Goal: Find specific page/section: Find specific page/section

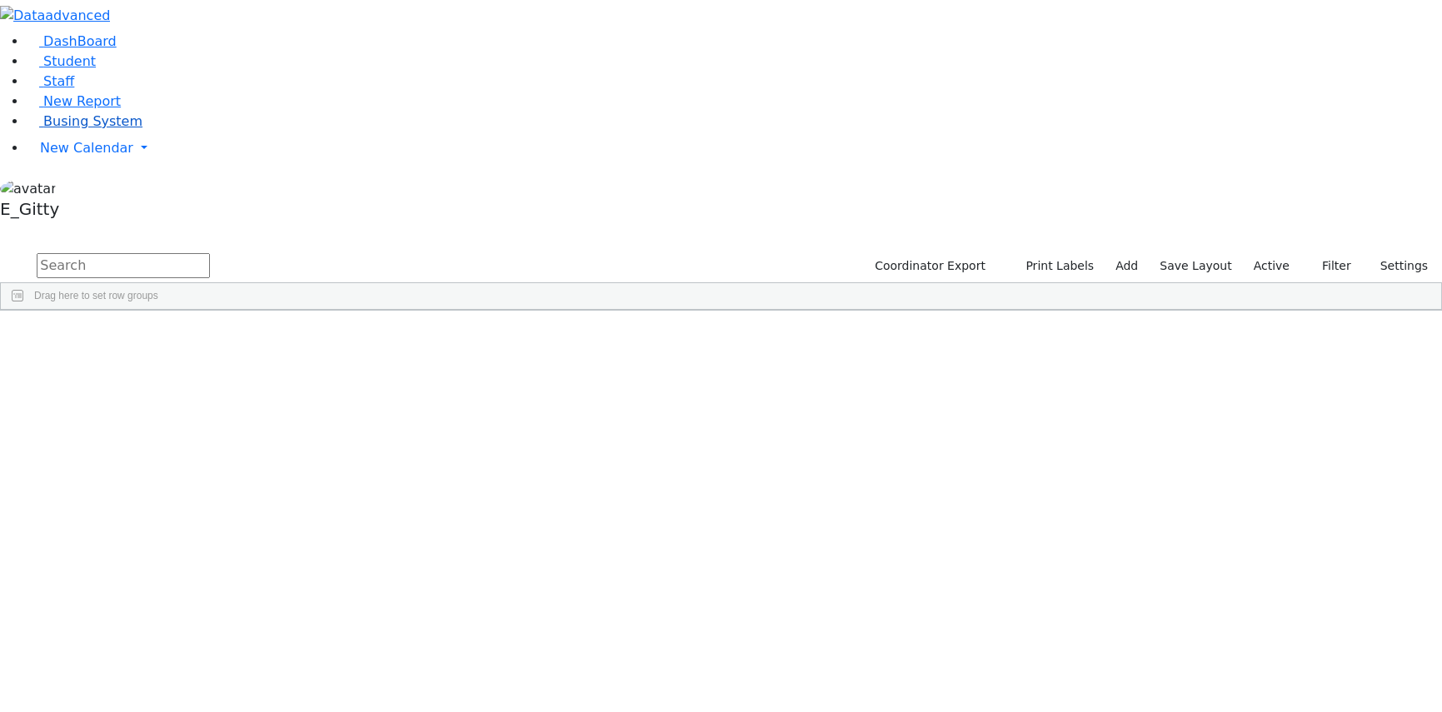
click at [62, 129] on span "Busing System" at bounding box center [92, 121] width 99 height 16
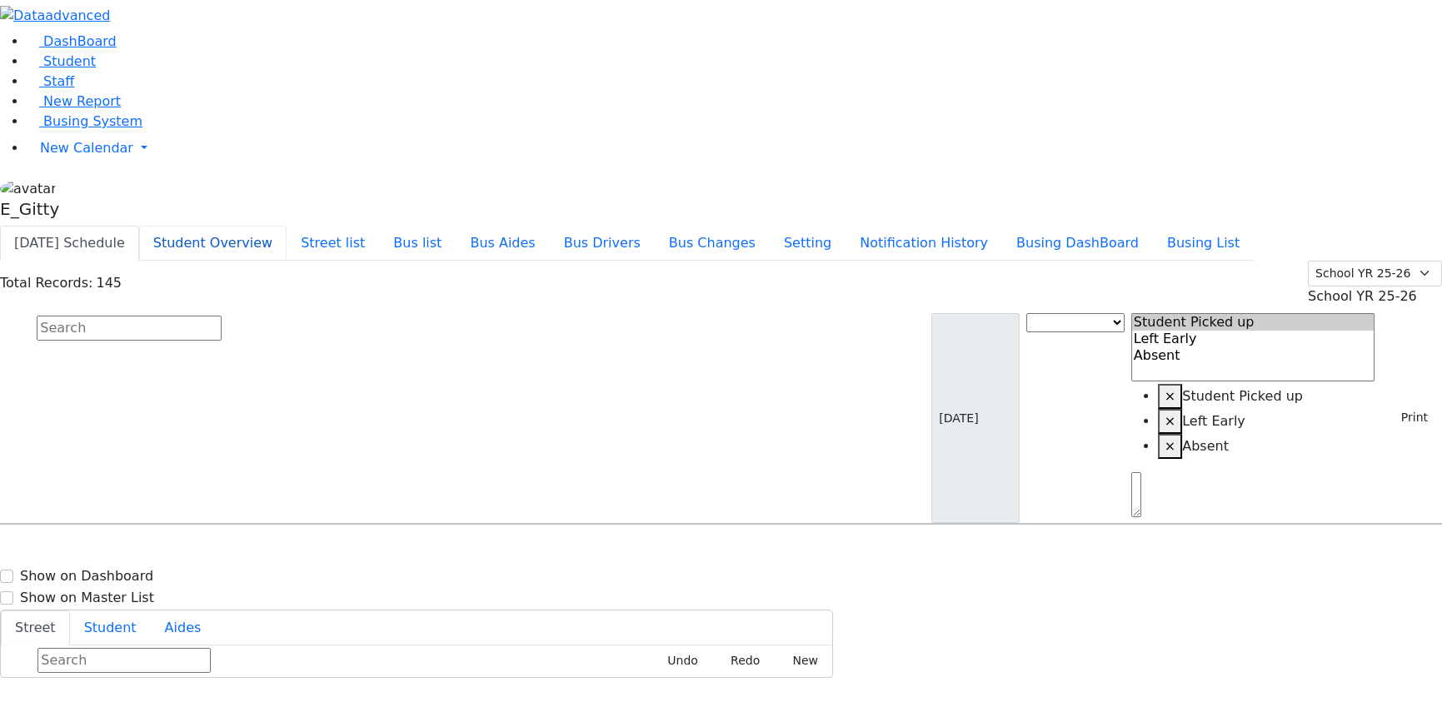
click at [287, 226] on button "Student Overview" at bounding box center [212, 243] width 147 height 35
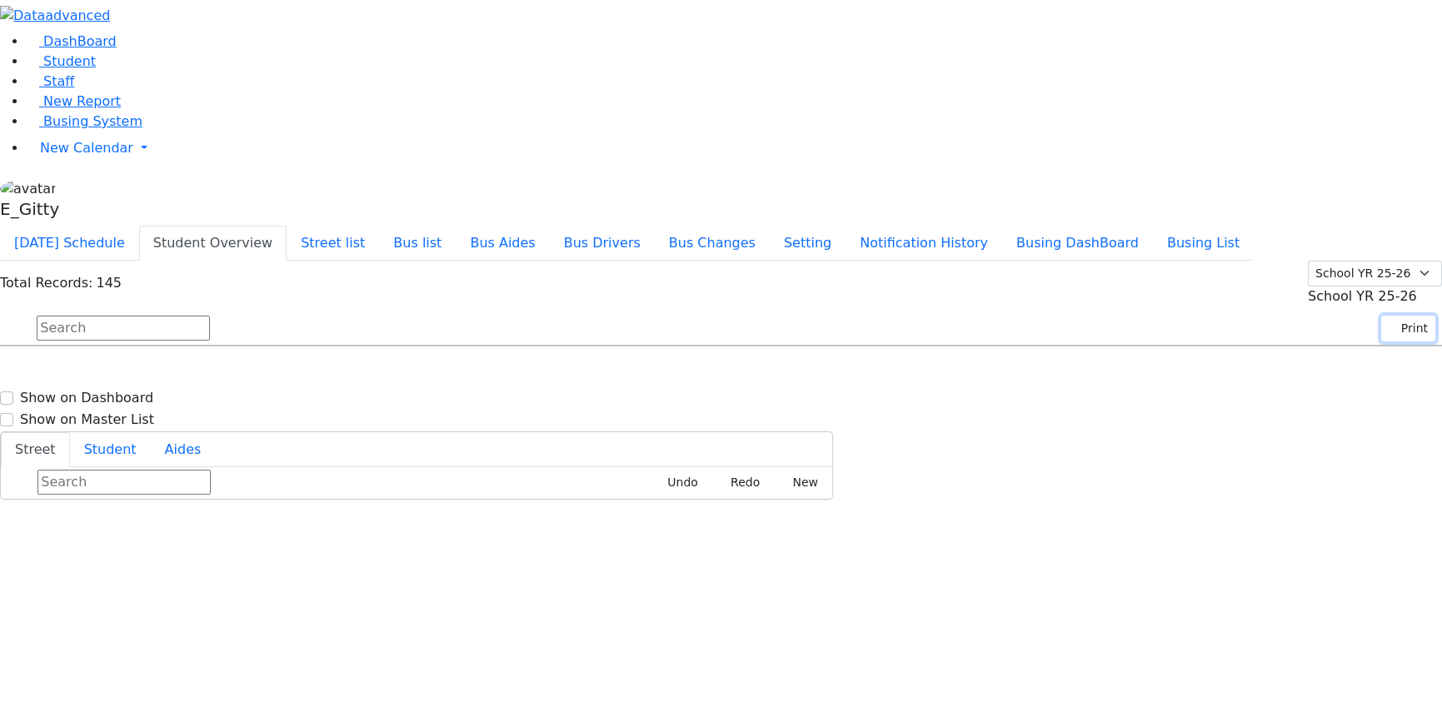
click at [1394, 316] on button "Print" at bounding box center [1409, 329] width 54 height 26
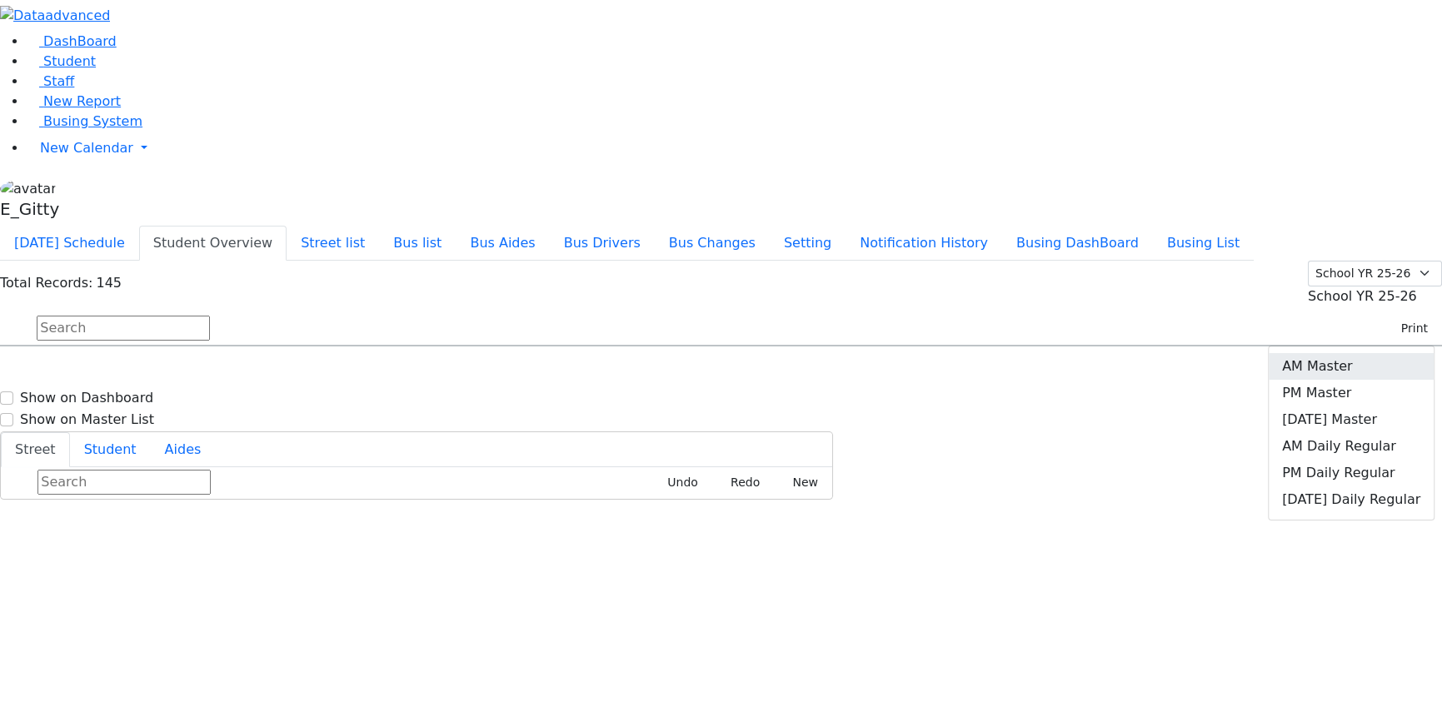
click at [1358, 353] on link "AM Master" at bounding box center [1351, 366] width 165 height 27
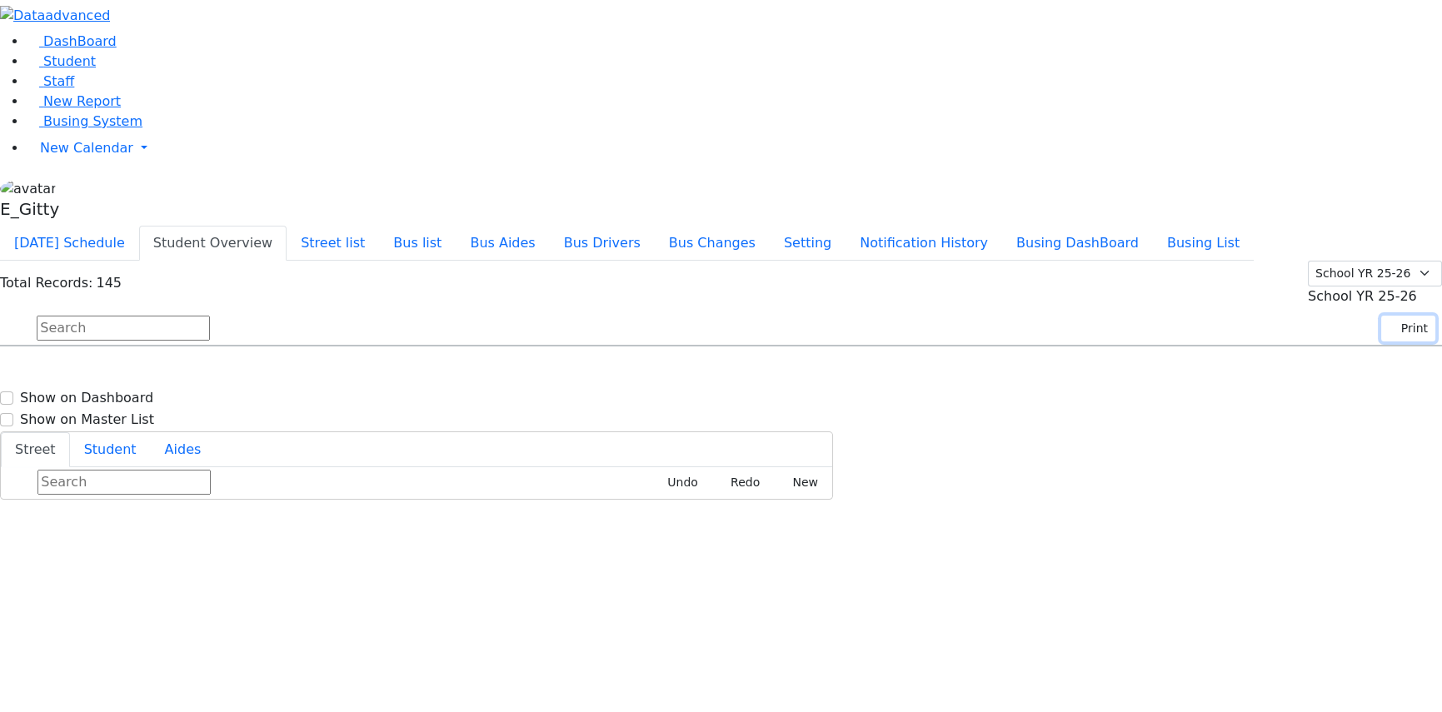
click at [1389, 316] on button "Print" at bounding box center [1409, 329] width 54 height 26
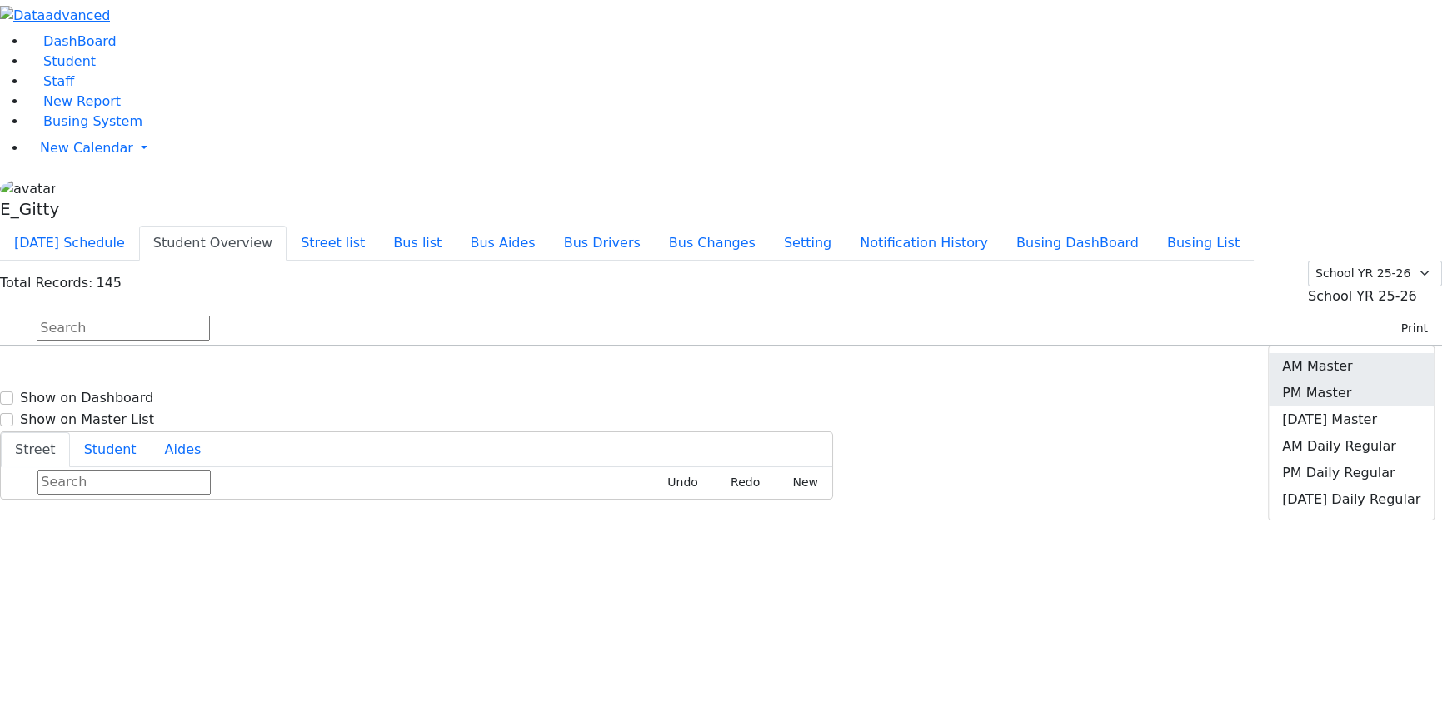
click at [1362, 380] on link "PM Master" at bounding box center [1351, 393] width 165 height 27
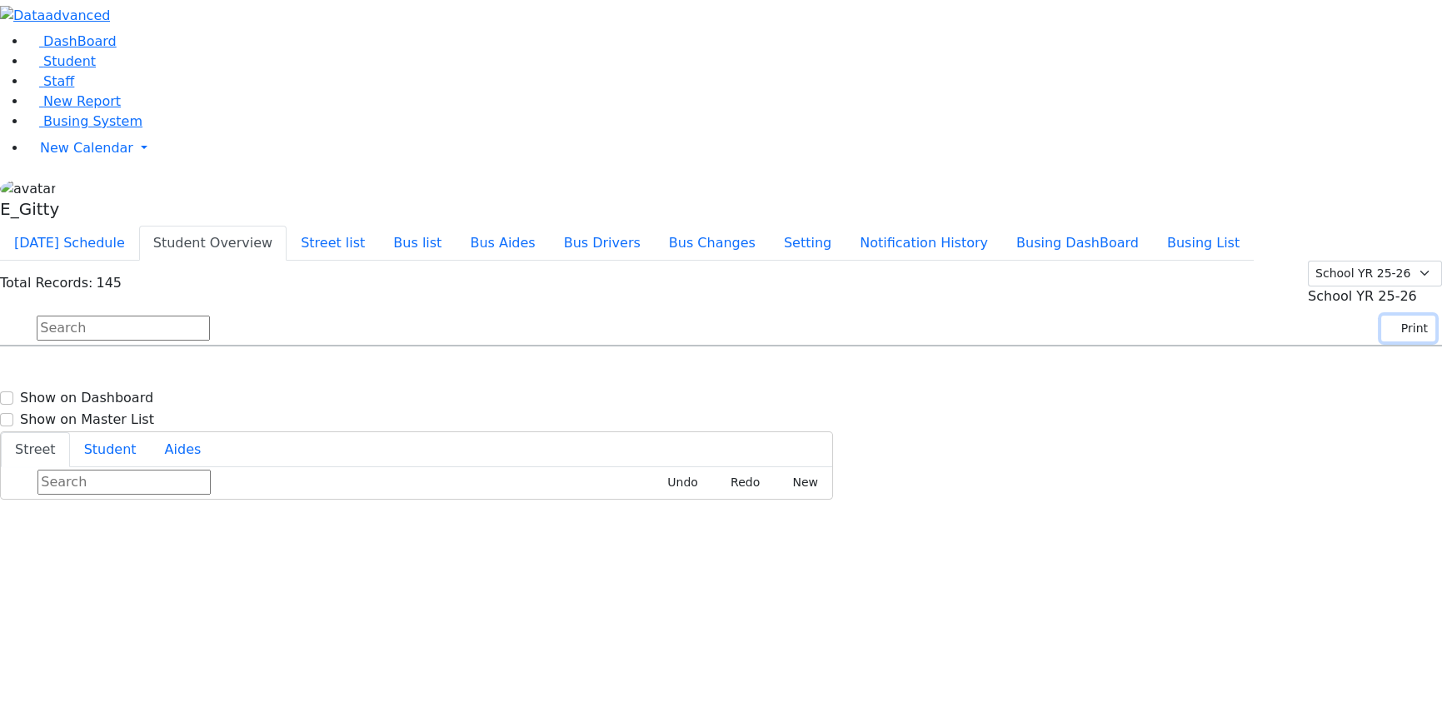
click at [1389, 316] on button "Print" at bounding box center [1409, 329] width 54 height 26
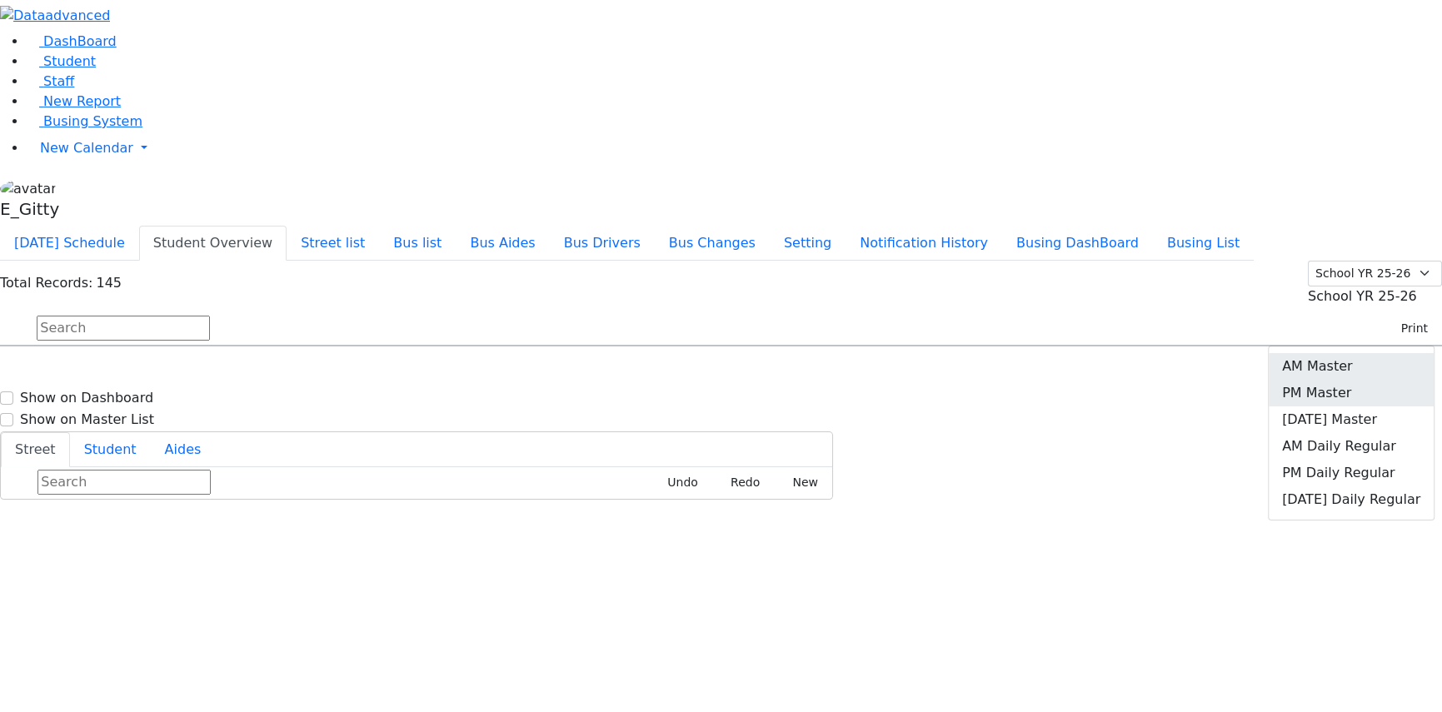
click at [1386, 353] on link "AM Master" at bounding box center [1351, 366] width 165 height 27
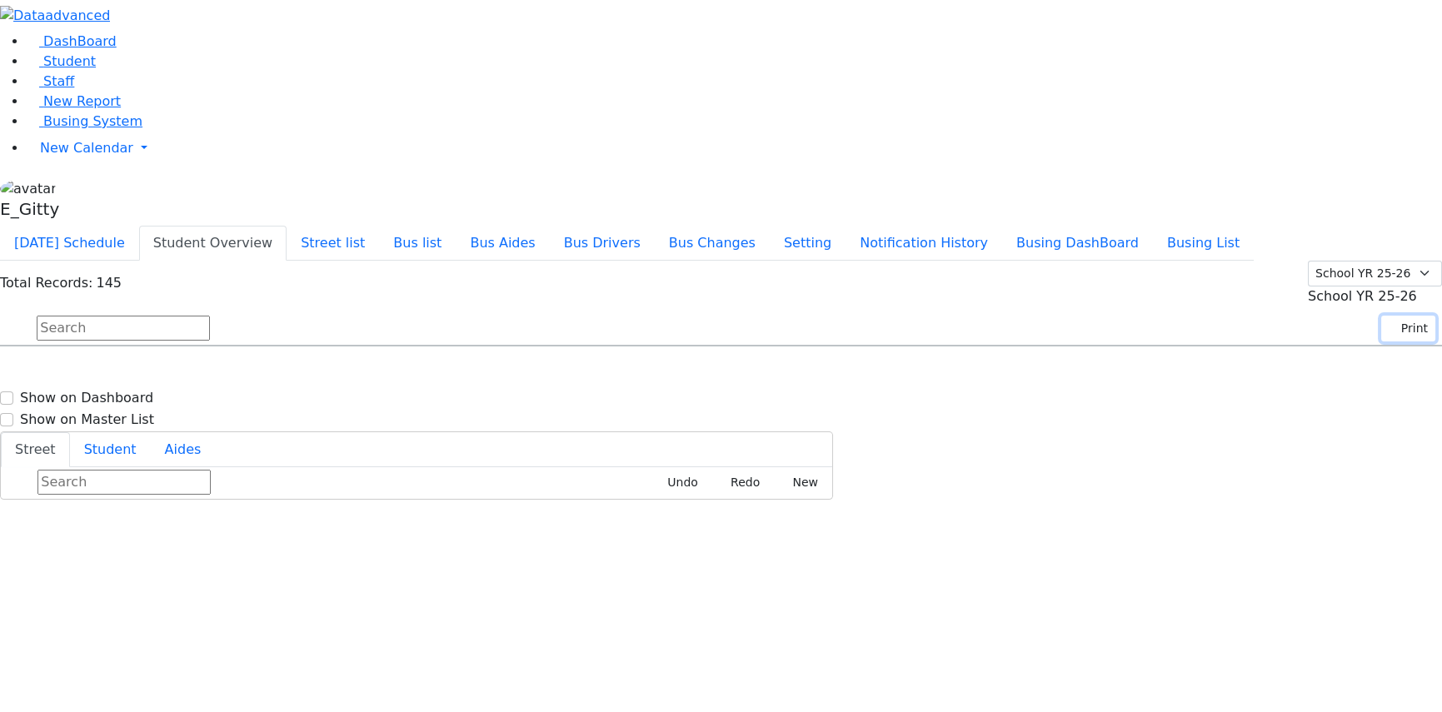
click at [1391, 316] on button "Print" at bounding box center [1409, 329] width 54 height 26
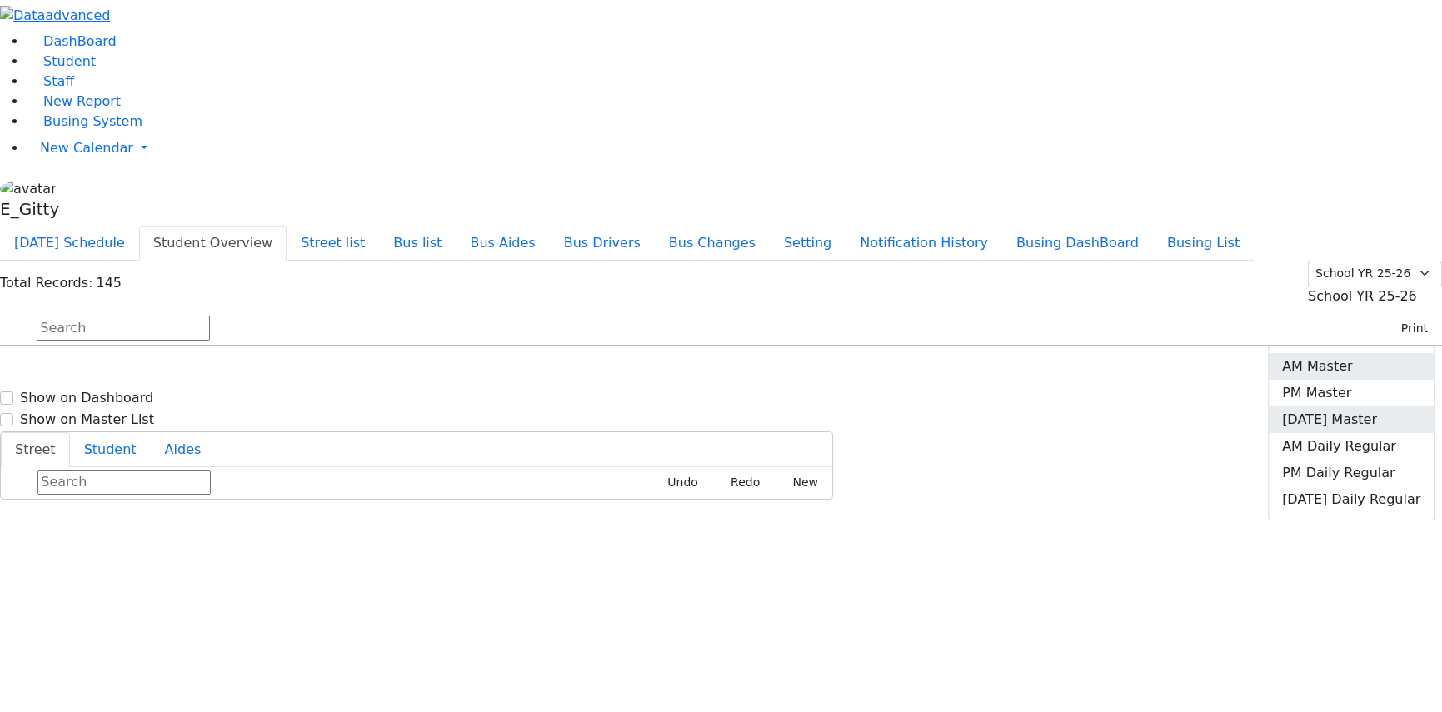
click at [1377, 407] on link "Friday Master" at bounding box center [1351, 420] width 165 height 27
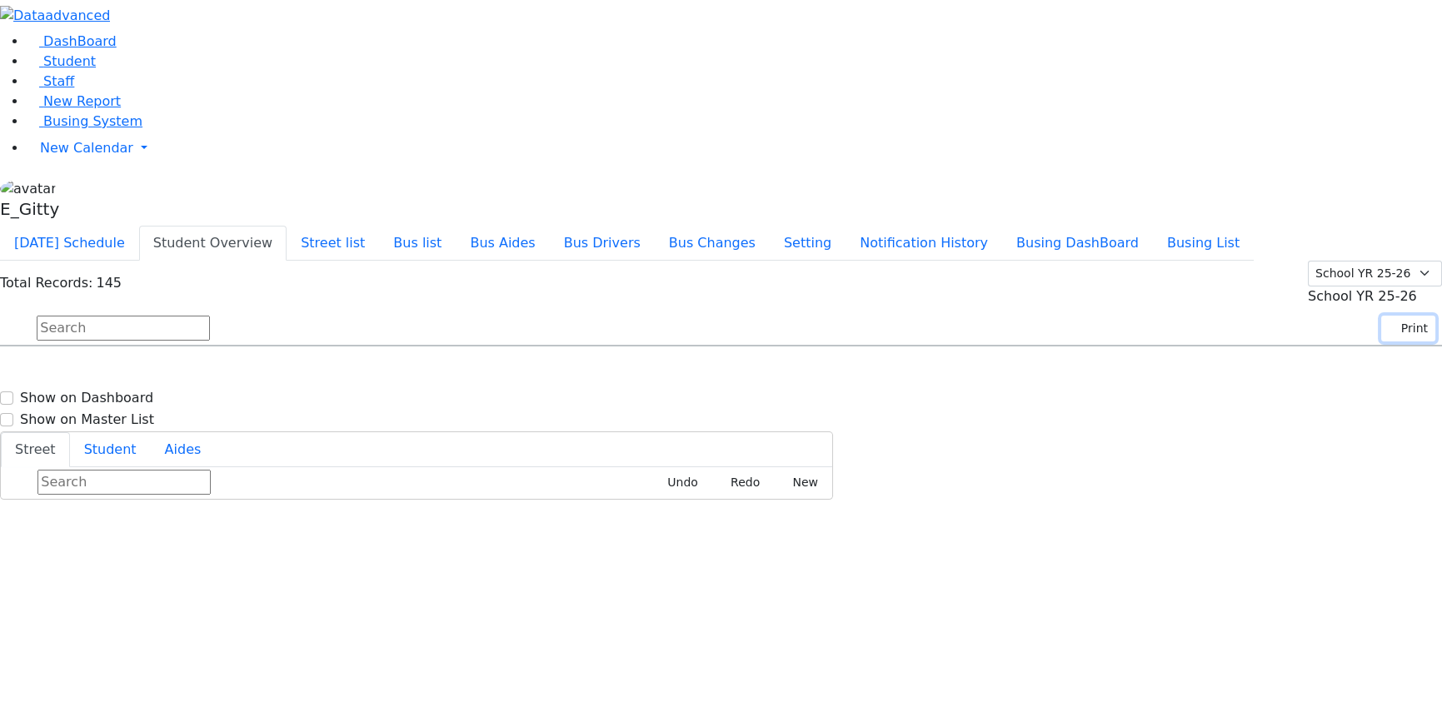
click at [1385, 316] on button "Print" at bounding box center [1409, 329] width 54 height 26
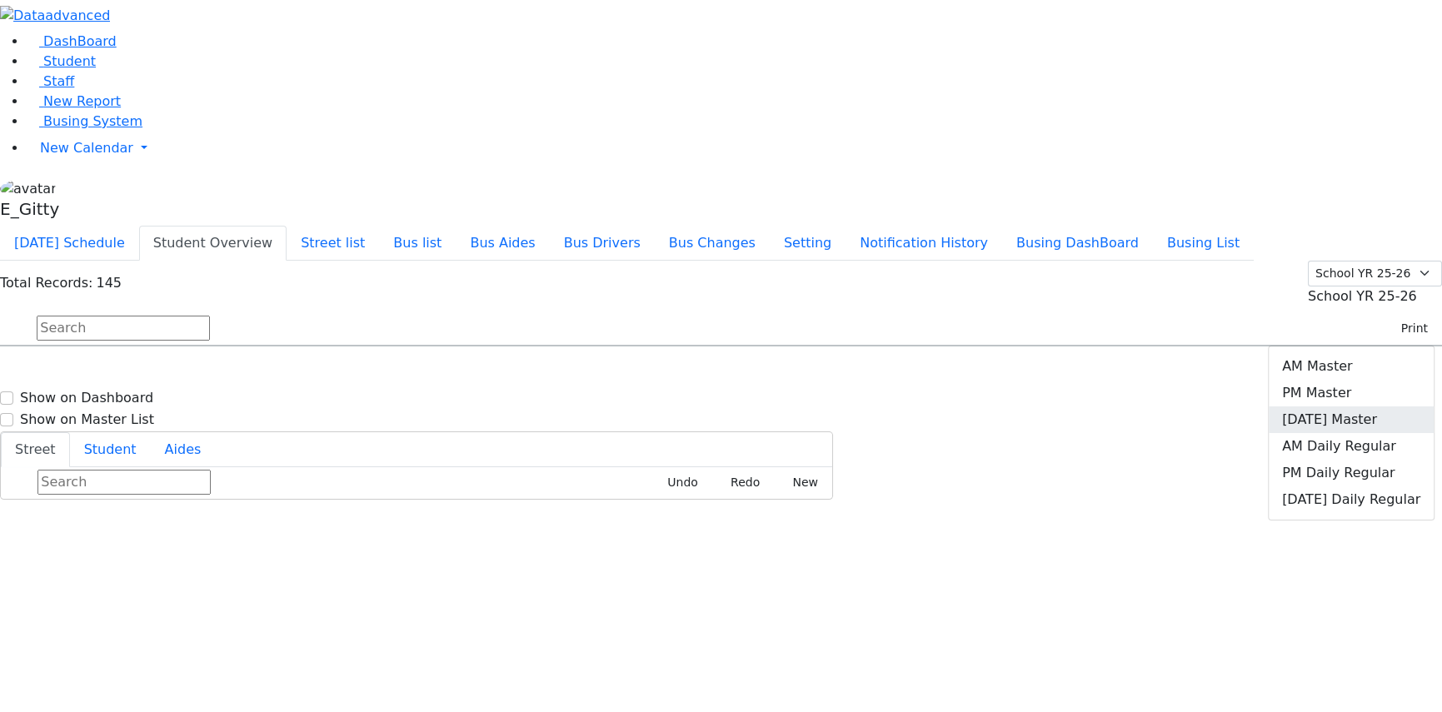
click at [1359, 407] on link "Friday Master" at bounding box center [1351, 420] width 165 height 27
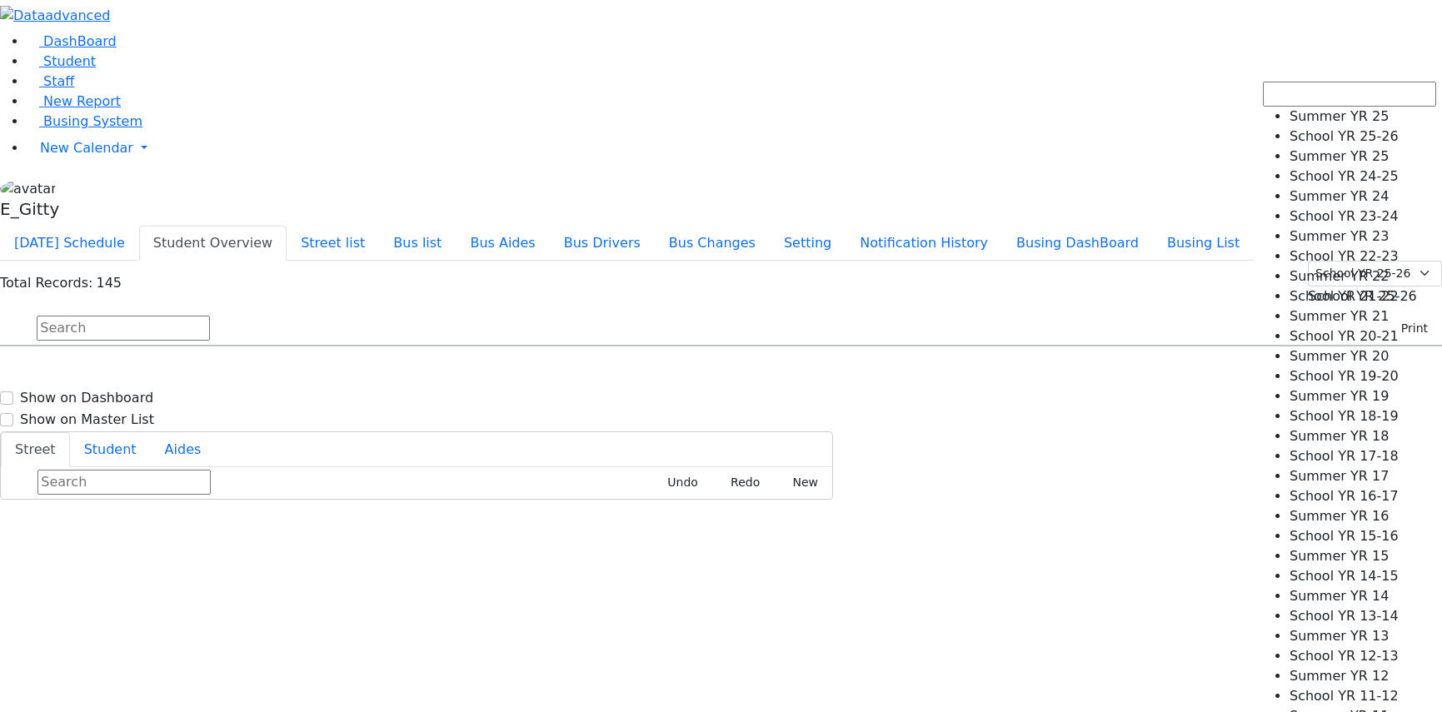
click at [1417, 288] on b at bounding box center [1417, 296] width 0 height 16
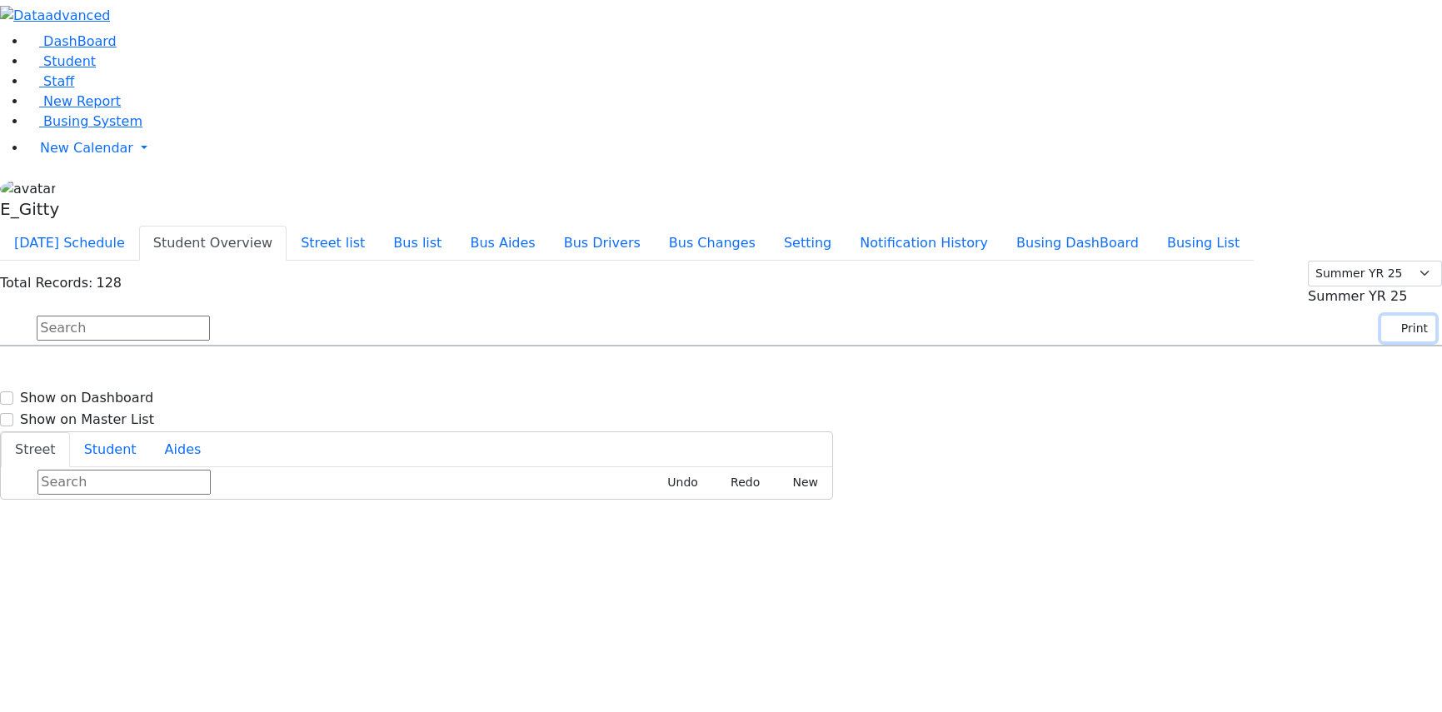
click at [1389, 324] on icon "button" at bounding box center [1393, 328] width 9 height 9
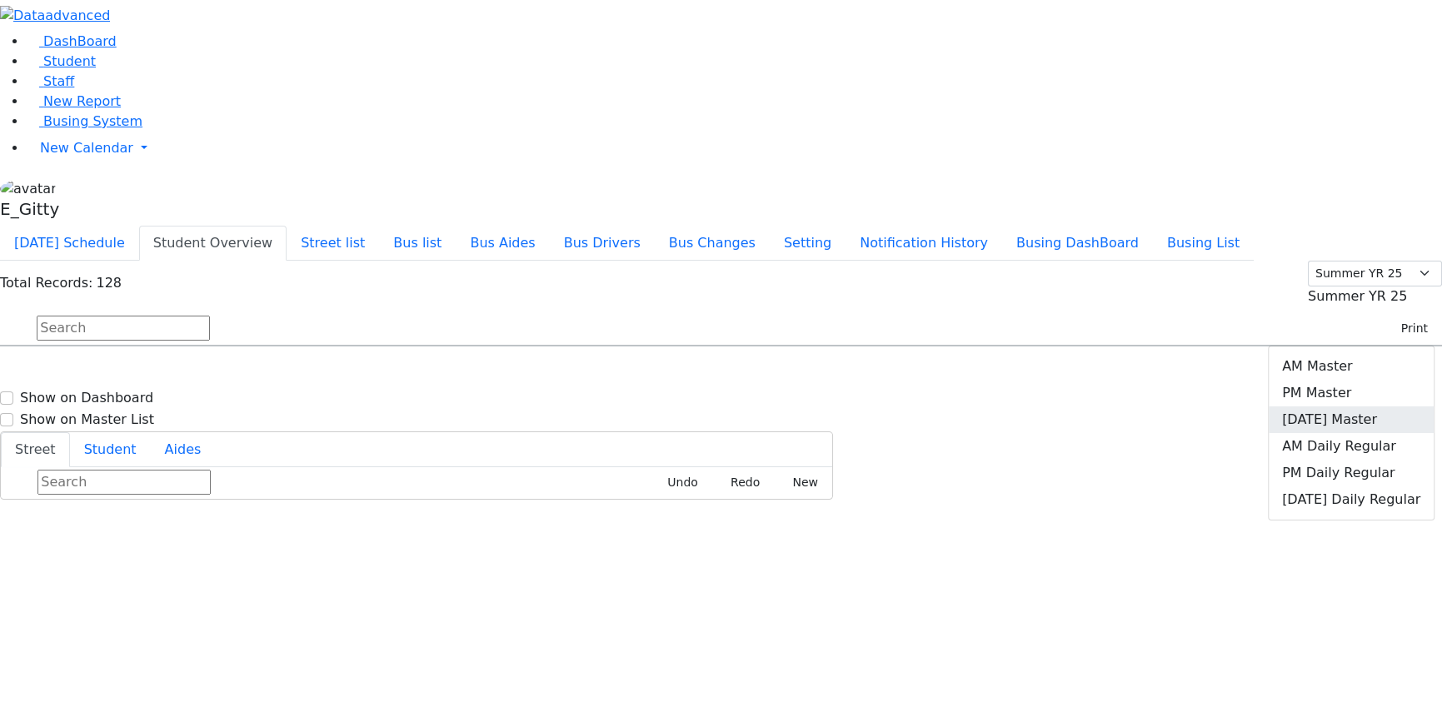
click at [1407, 288] on b at bounding box center [1407, 296] width 0 height 16
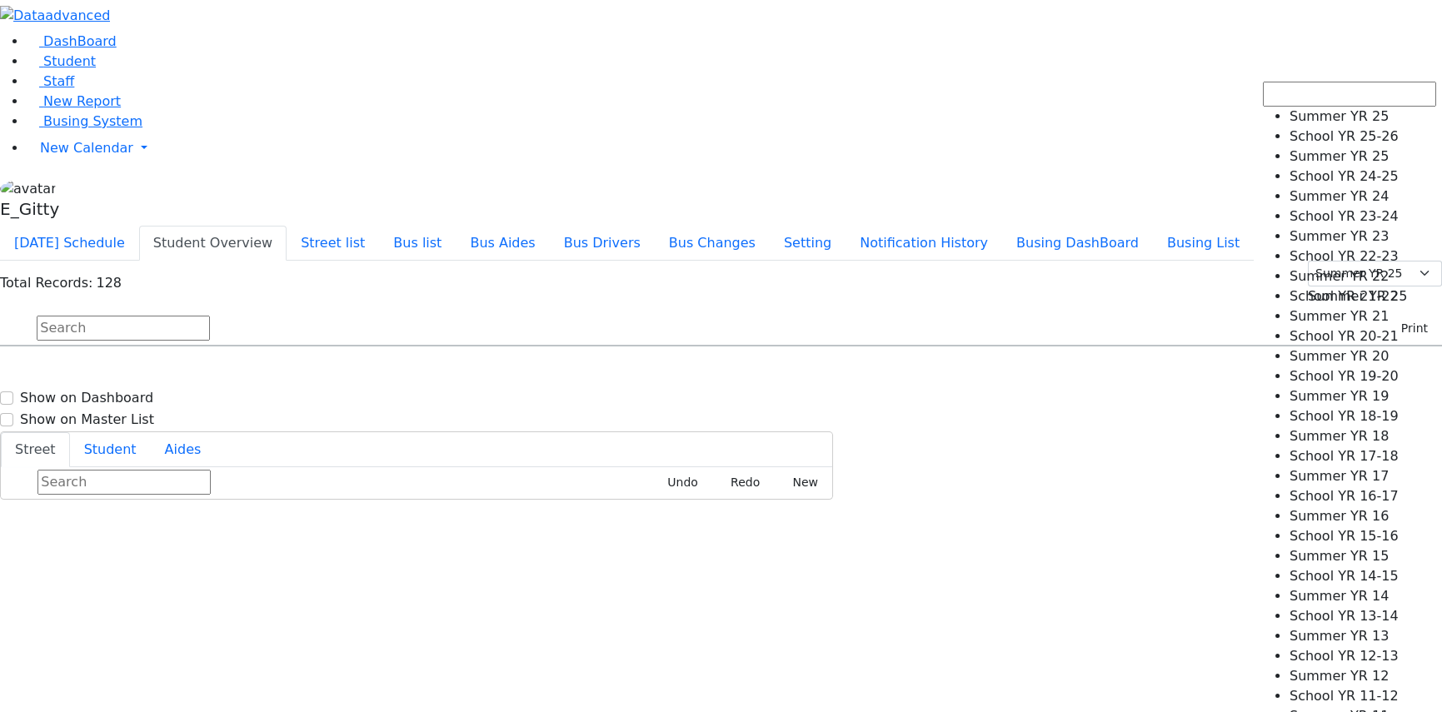
select select "211"
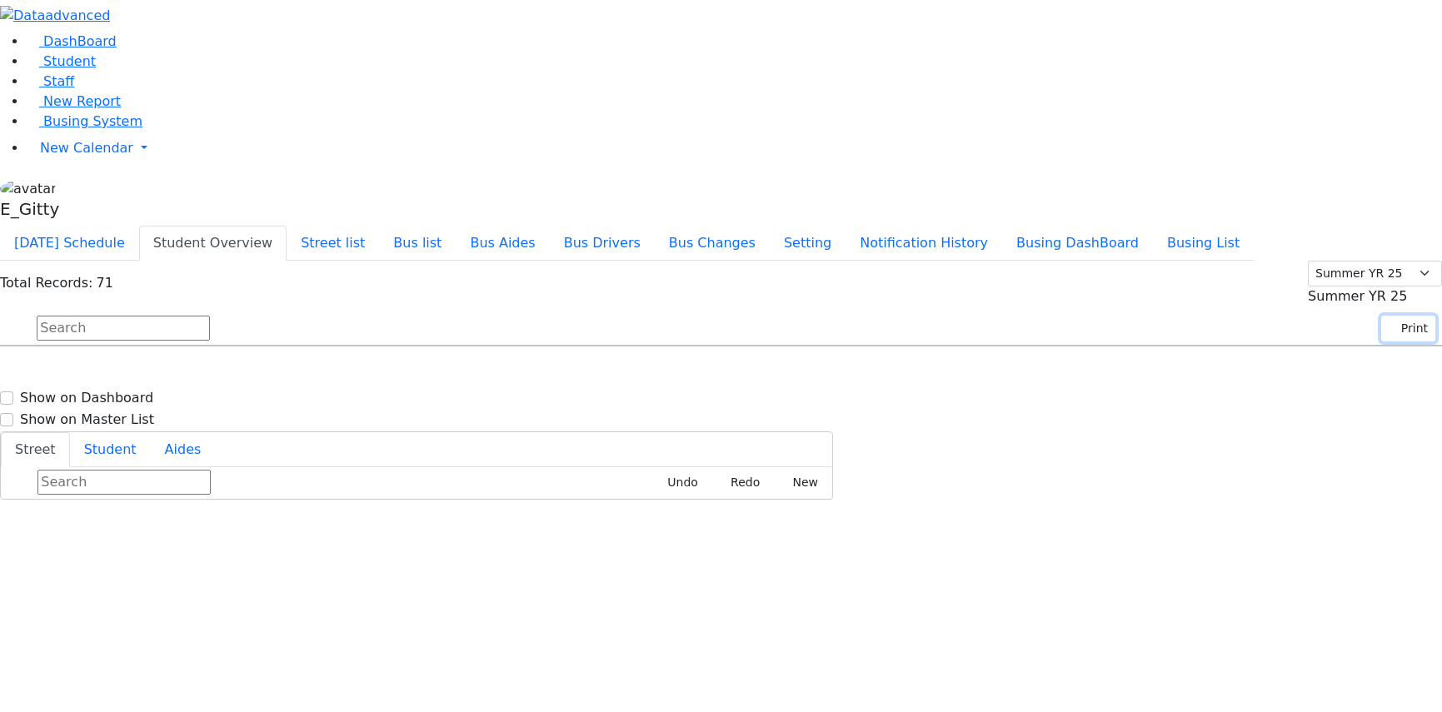
click at [1400, 316] on button "Print" at bounding box center [1409, 329] width 54 height 26
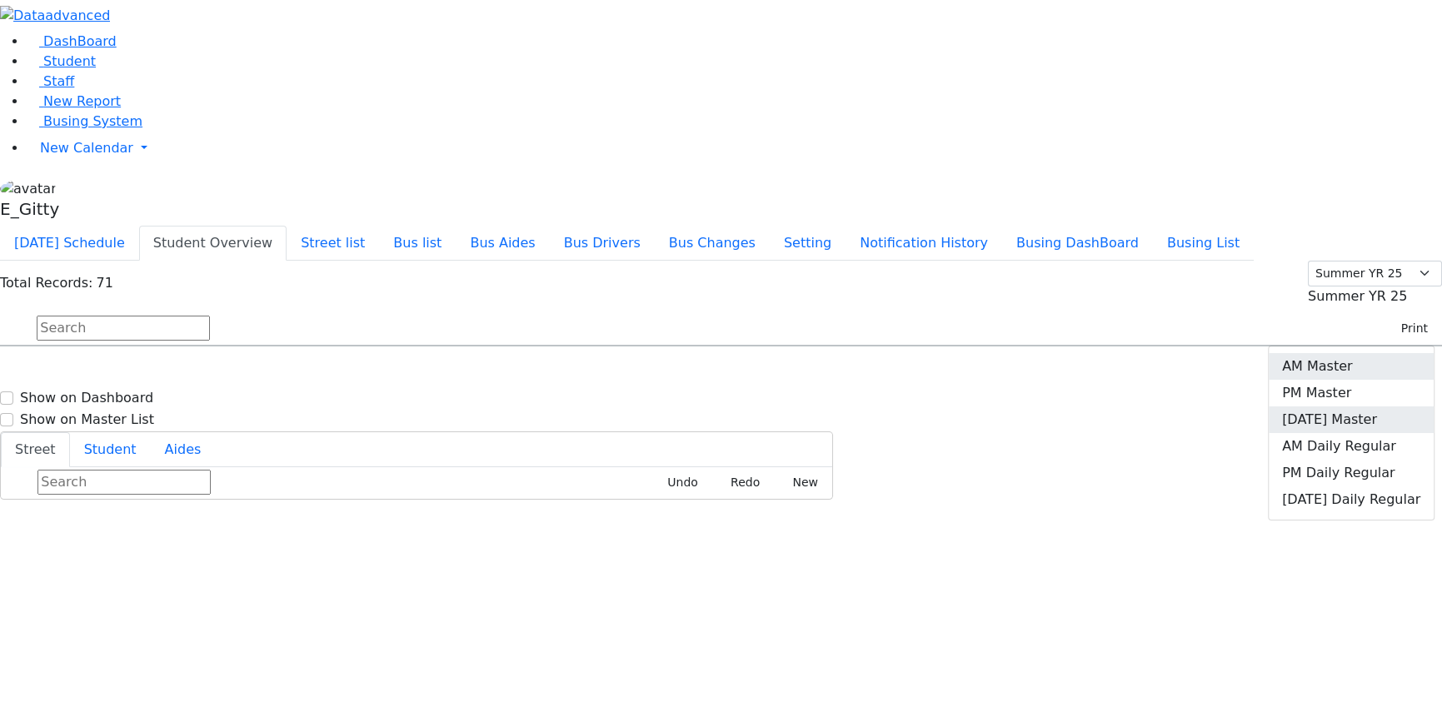
click at [1386, 353] on link "AM Master" at bounding box center [1351, 366] width 165 height 27
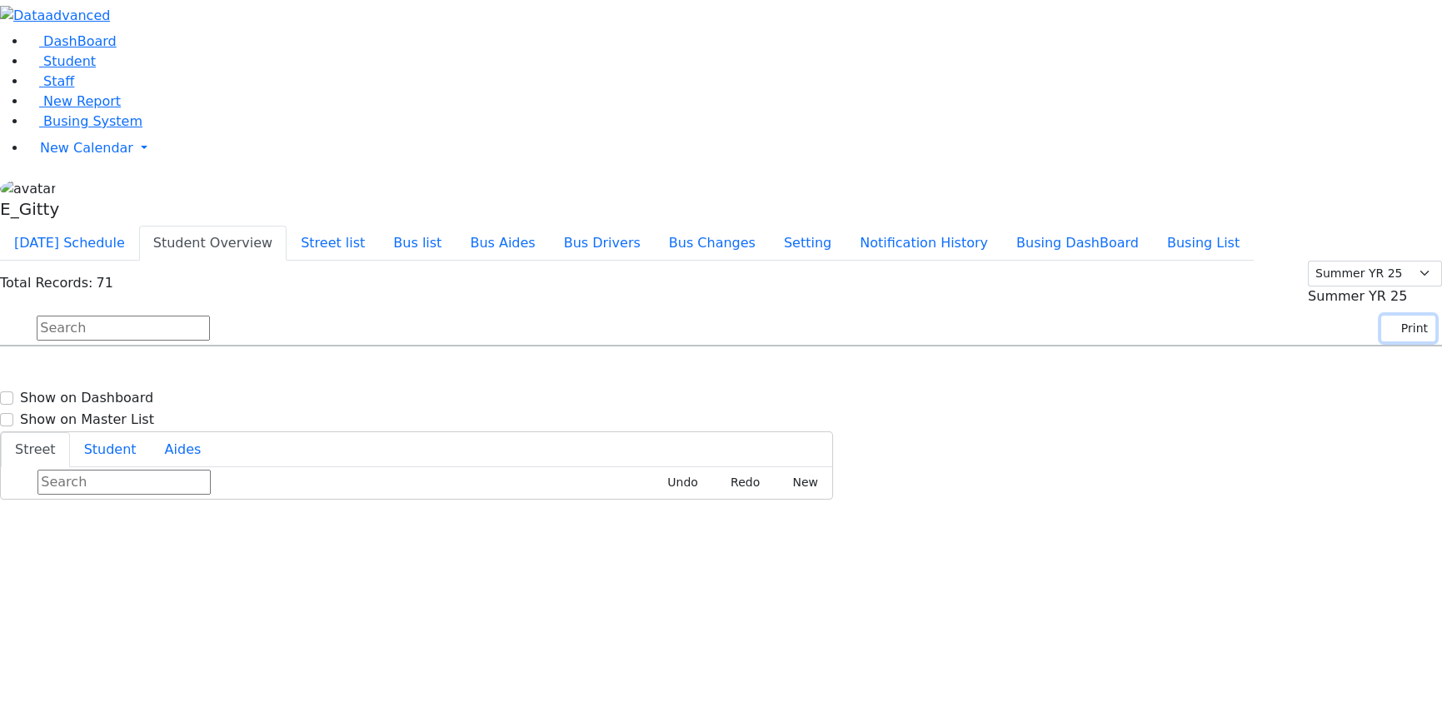
click at [1397, 316] on button "Print" at bounding box center [1409, 329] width 54 height 26
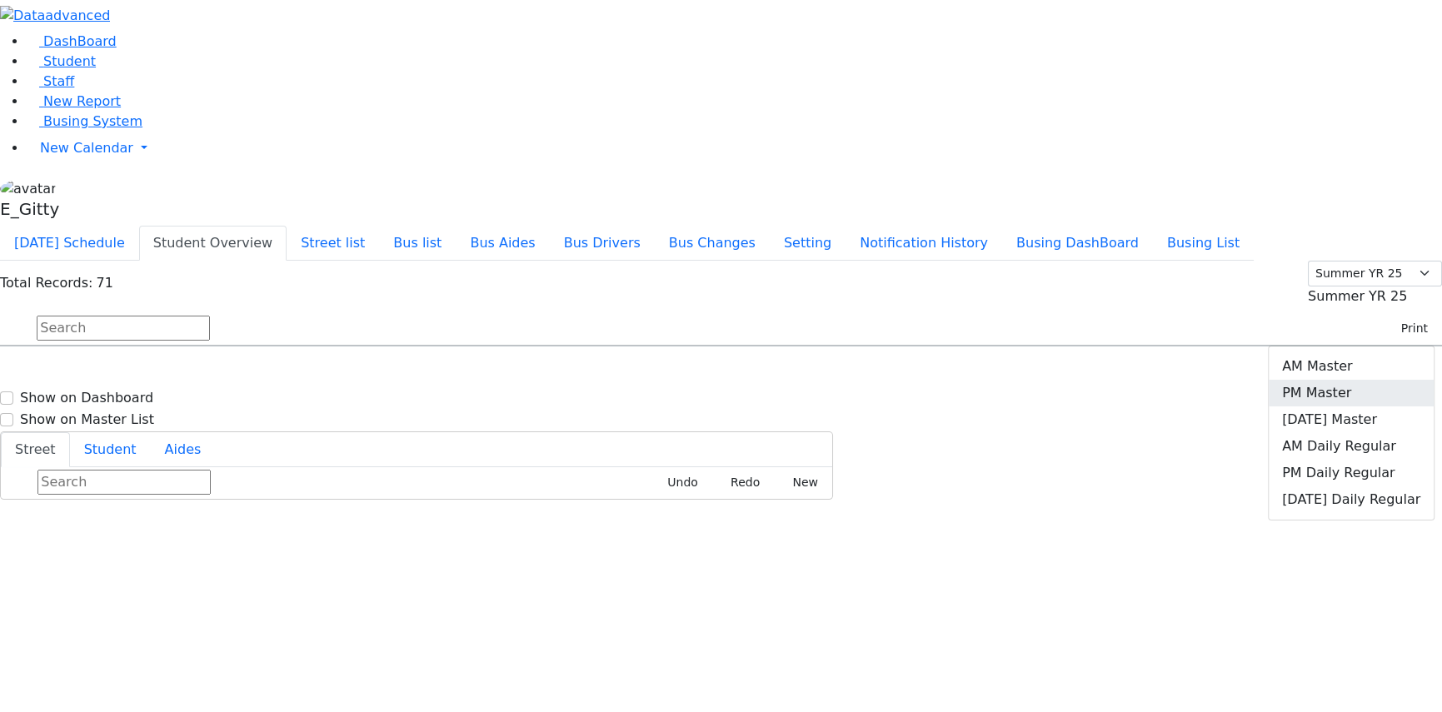
click at [1370, 380] on link "PM Master" at bounding box center [1351, 393] width 165 height 27
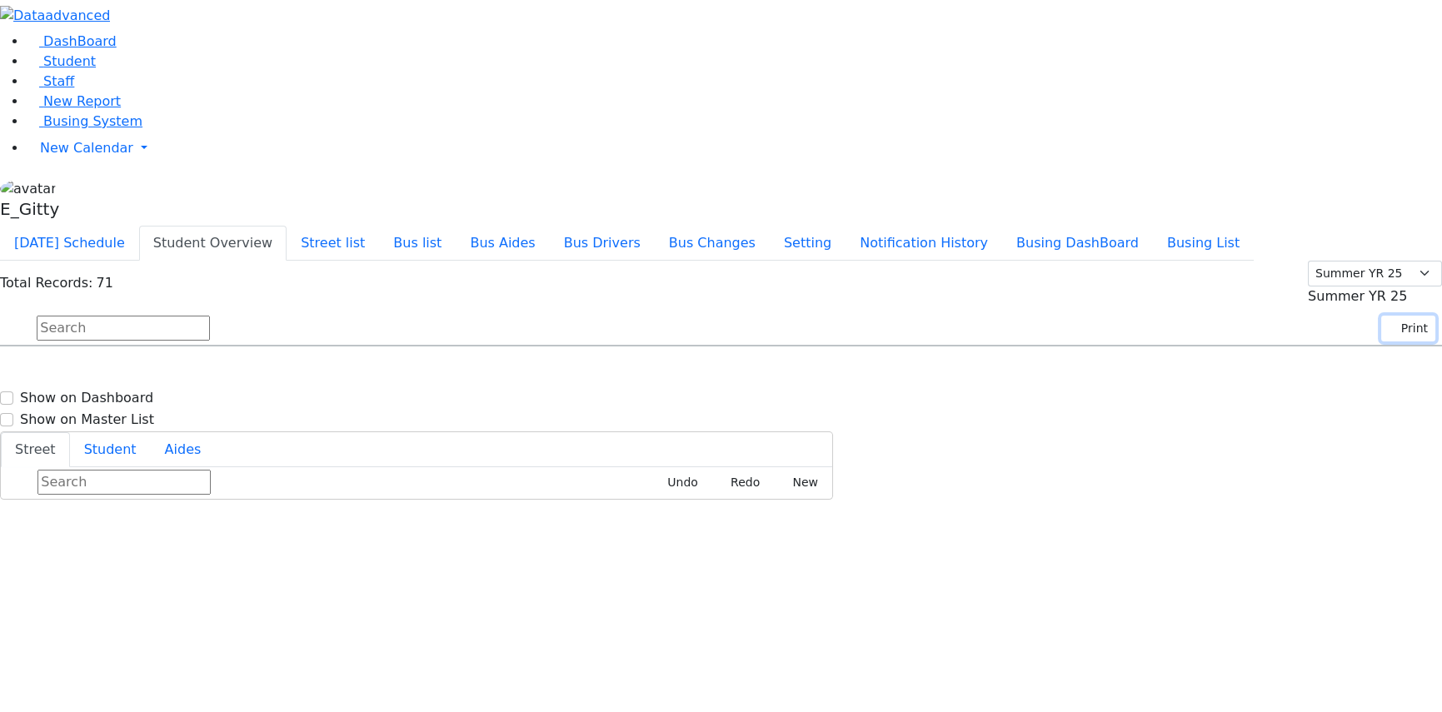
click at [1398, 316] on button "Print" at bounding box center [1409, 329] width 54 height 26
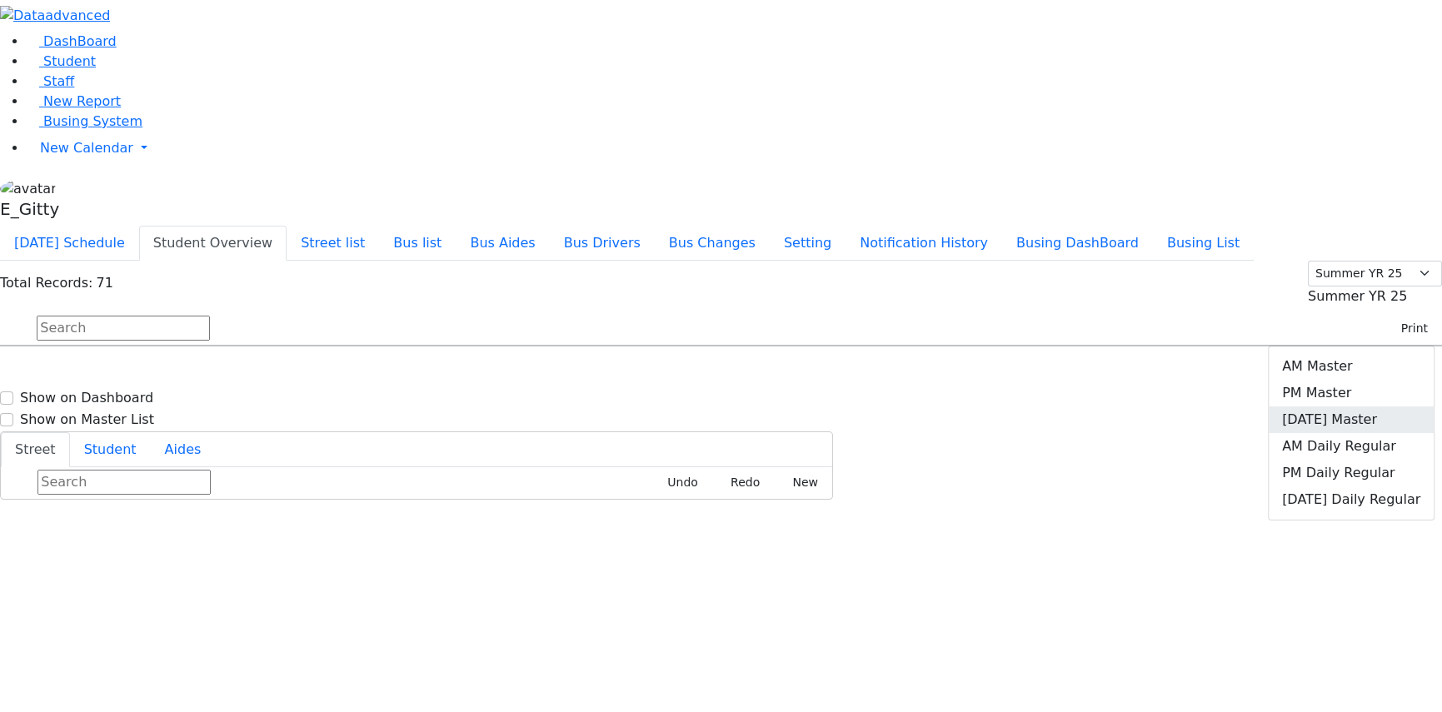
click at [1358, 407] on link "Friday Master" at bounding box center [1351, 420] width 165 height 27
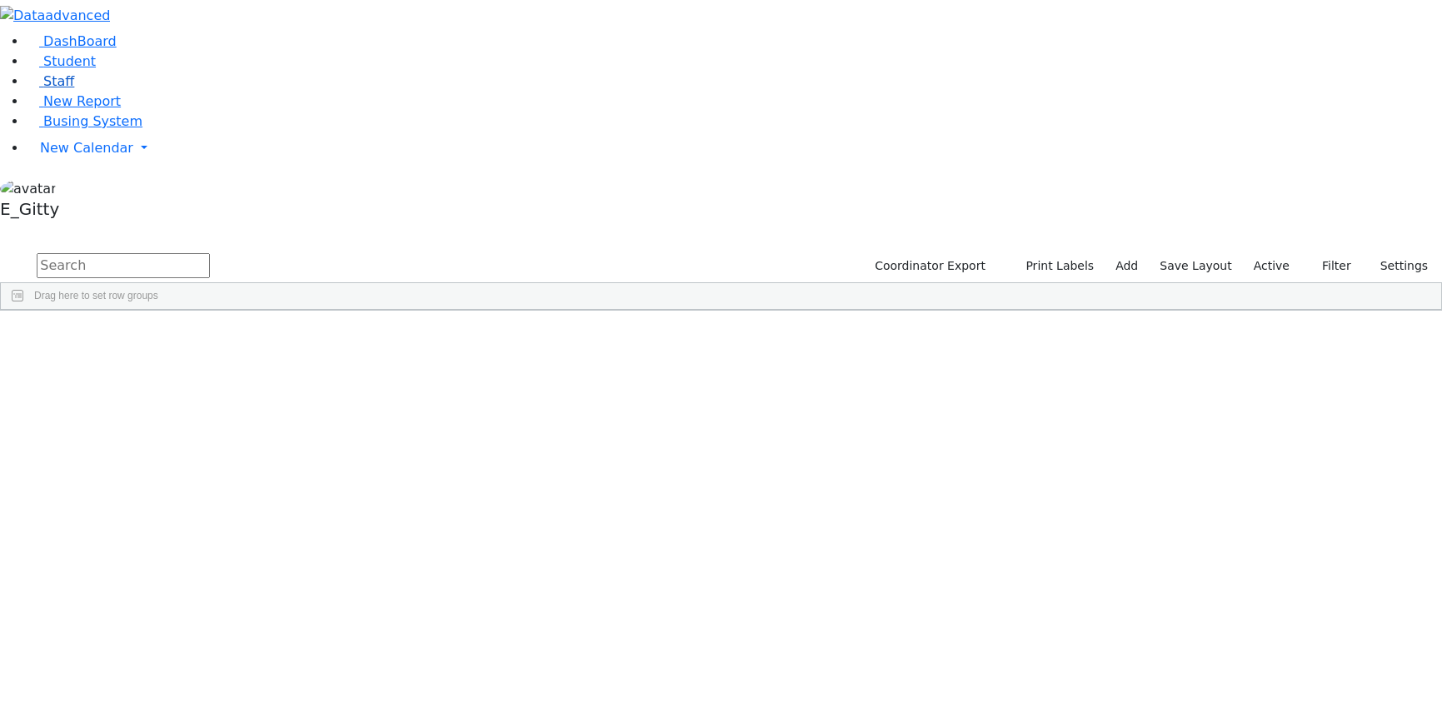
click at [74, 89] on link "Staff" at bounding box center [50, 81] width 47 height 16
click at [210, 253] on input "text" at bounding box center [123, 265] width 173 height 25
click at [74, 89] on link "Staff" at bounding box center [50, 81] width 47 height 16
click at [210, 253] on input "text" at bounding box center [123, 265] width 173 height 25
type input "volfm"
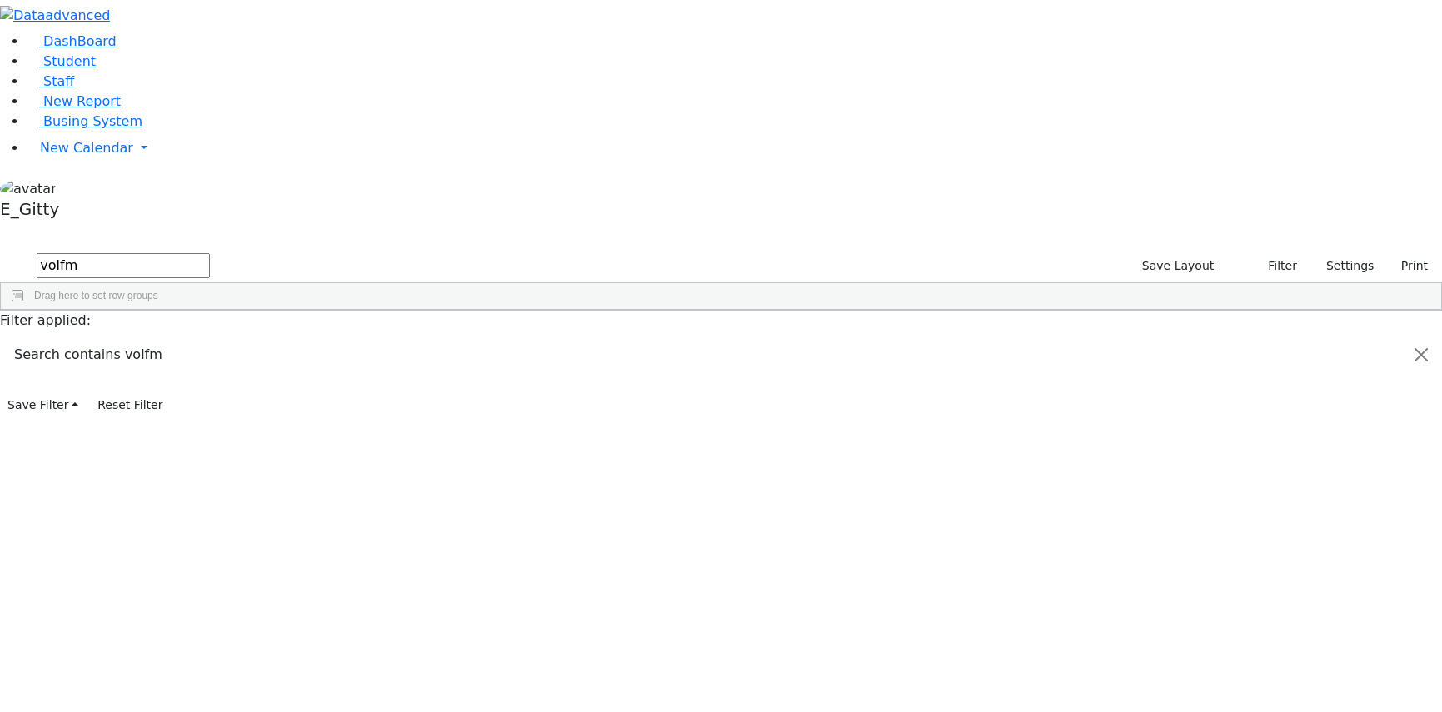
click at [210, 253] on input "volfm" at bounding box center [123, 265] width 173 height 25
click at [71, 89] on link "Staff" at bounding box center [50, 81] width 47 height 16
click at [210, 253] on input "text" at bounding box center [123, 265] width 173 height 25
type input "v"
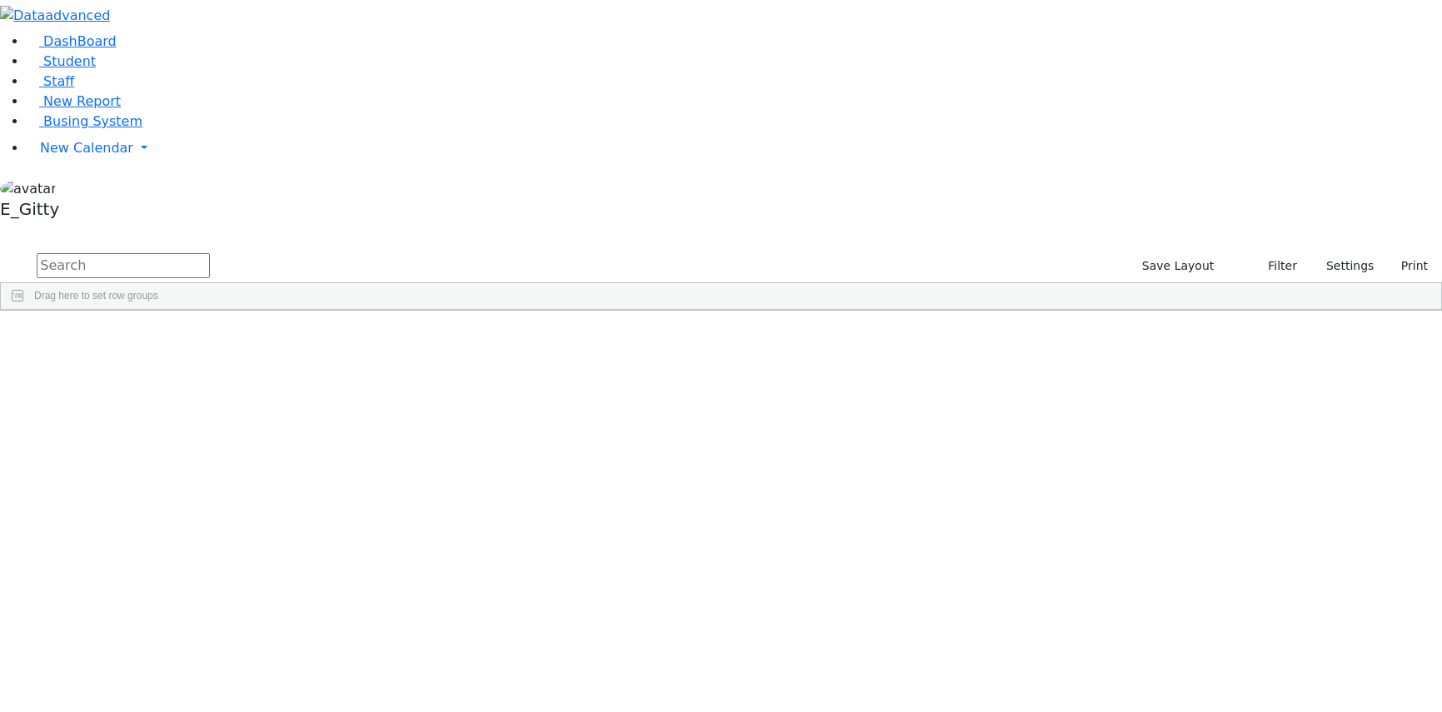
type input "s"
type input "f"
type input "h"
type input "s"
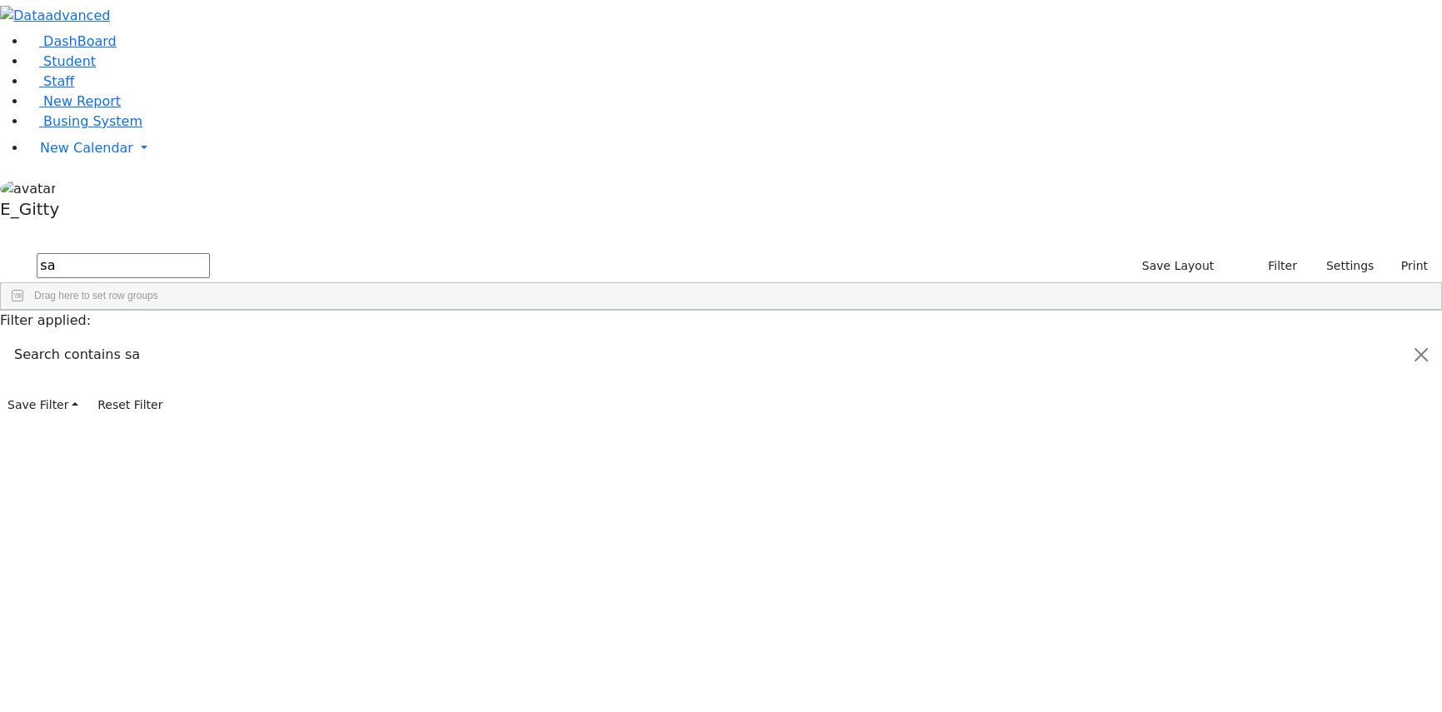
type input "s"
click at [210, 253] on input "text" at bounding box center [123, 265] width 173 height 25
type input "s"
click at [65, 69] on span "Student" at bounding box center [69, 61] width 52 height 16
click at [210, 253] on input "text" at bounding box center [123, 265] width 173 height 25
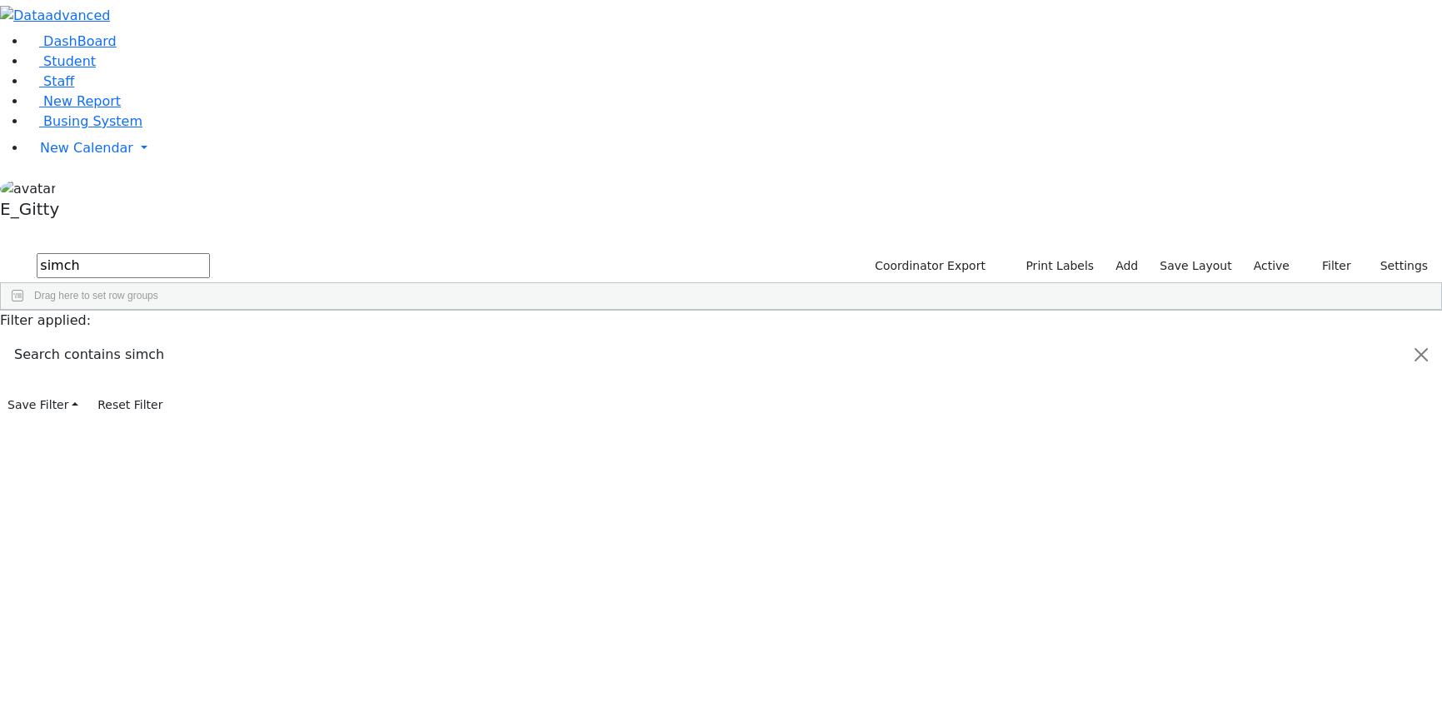
type input "simch"
click at [184, 382] on div "Rotenberg" at bounding box center [137, 393] width 93 height 22
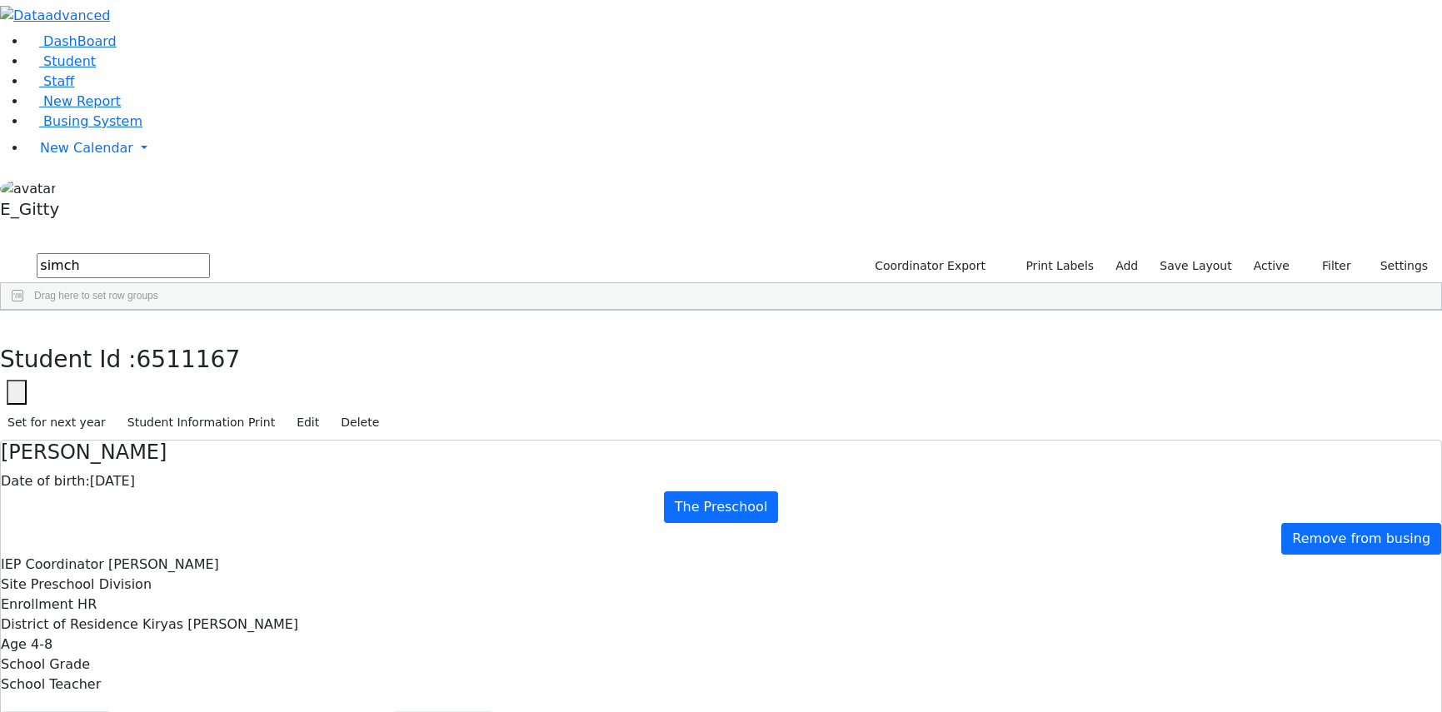
click at [24, 311] on button "button" at bounding box center [12, 328] width 24 height 35
click at [188, 382] on div "Rotenberg" at bounding box center [141, 393] width 93 height 22
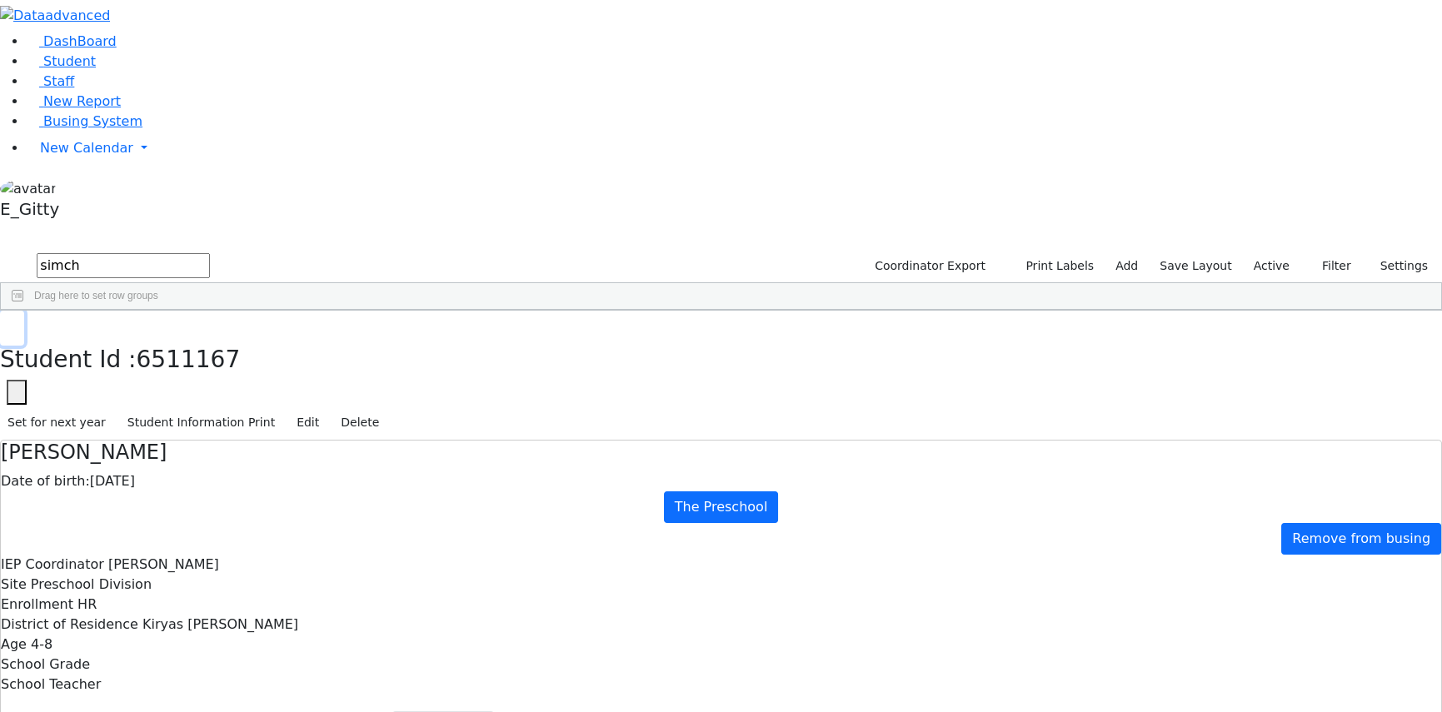
click at [24, 311] on button "button" at bounding box center [12, 328] width 24 height 35
click at [55, 89] on span "Staff" at bounding box center [58, 81] width 31 height 16
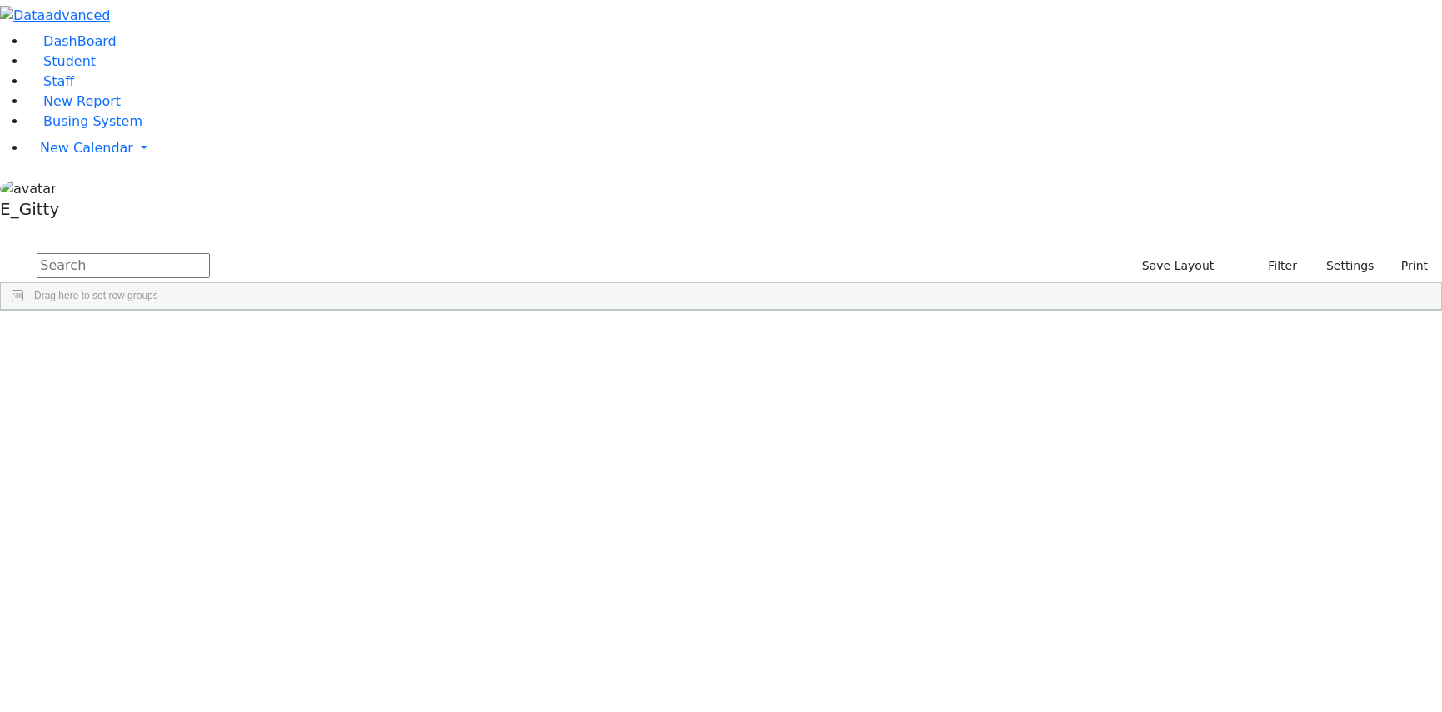
click at [210, 253] on input "text" at bounding box center [123, 265] width 173 height 25
type input "b"
type input "[PERSON_NAME]"
click at [435, 337] on div "Teaching" at bounding box center [391, 348] width 87 height 22
click at [862, 337] on div "11302 [PERSON_NAME] ([PERSON_NAME]) [PERSON_NAME] ([PERSON_NAME]) Special Educa…" at bounding box center [712, 348] width 1423 height 22
